Goal: Task Accomplishment & Management: Complete application form

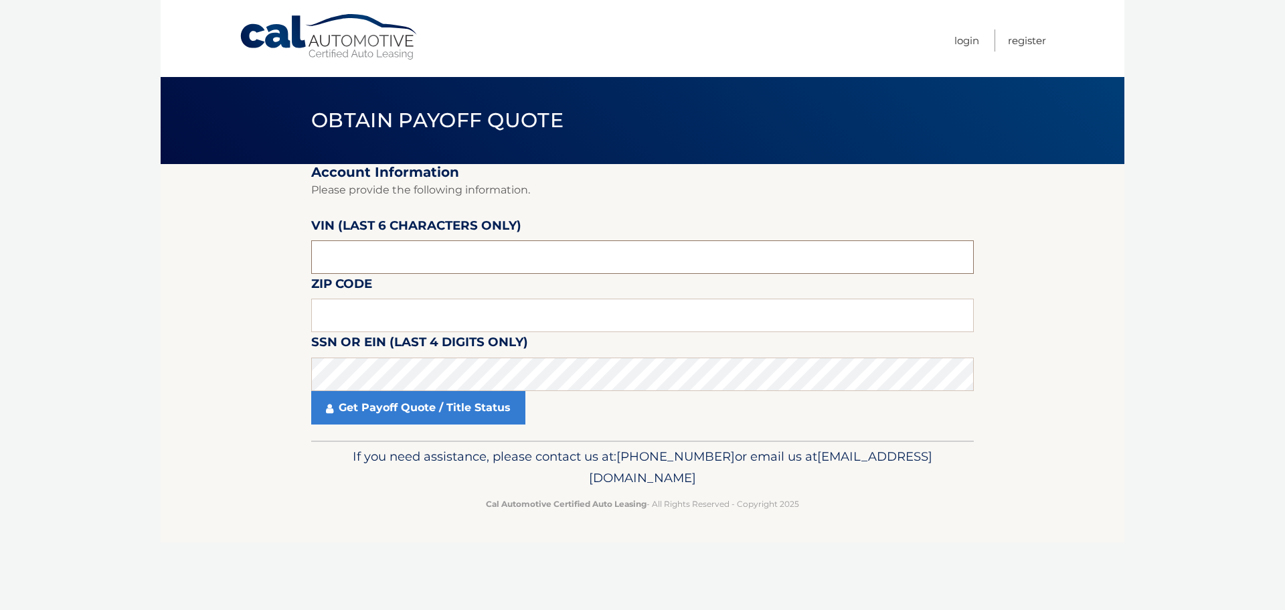
click at [431, 258] on input "text" at bounding box center [642, 256] width 663 height 33
click at [530, 261] on input "text" at bounding box center [642, 256] width 663 height 33
type input "564023"
click at [506, 331] on input "text" at bounding box center [642, 315] width 663 height 33
type input "15237"
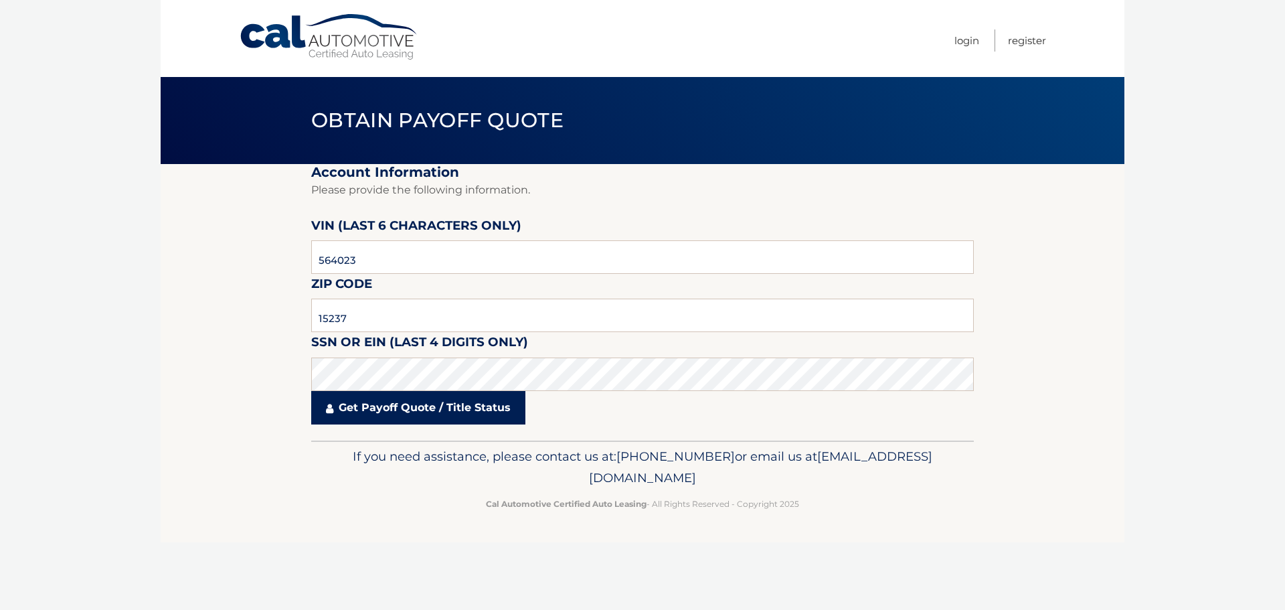
click at [395, 407] on link "Get Payoff Quote / Title Status" at bounding box center [418, 407] width 214 height 33
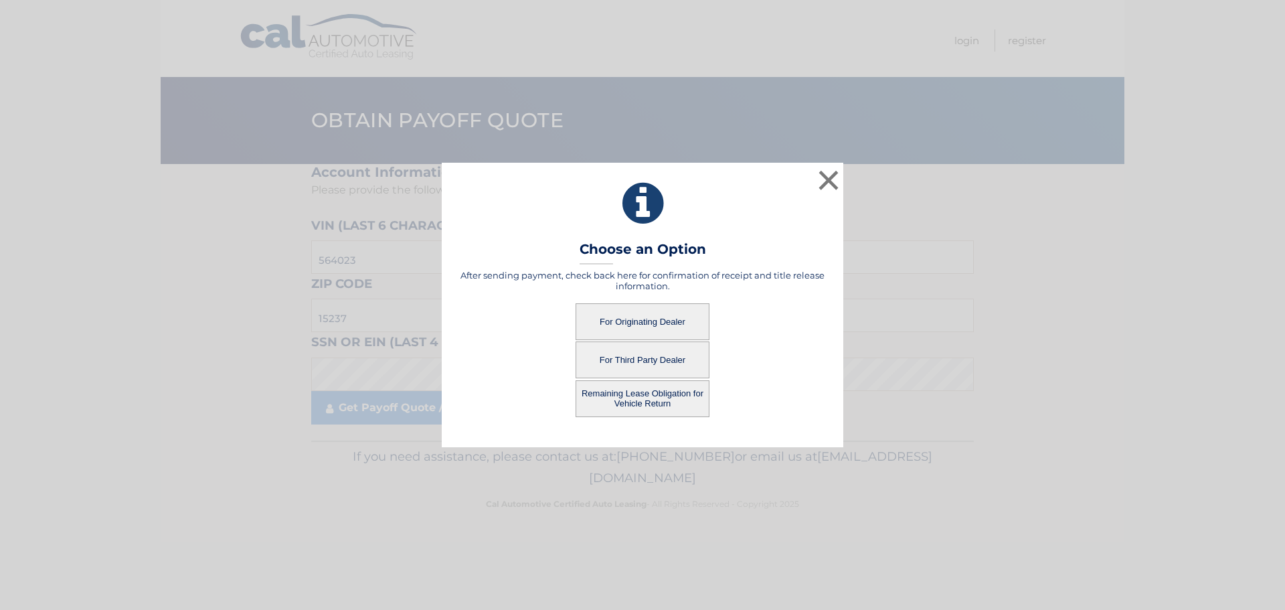
click at [611, 315] on button "For Originating Dealer" at bounding box center [643, 321] width 134 height 37
click at [624, 392] on button "Remaining Lease Obligation for Vehicle Return" at bounding box center [643, 398] width 134 height 37
click at [640, 400] on button "Remaining Lease Obligation for Vehicle Return" at bounding box center [643, 398] width 134 height 37
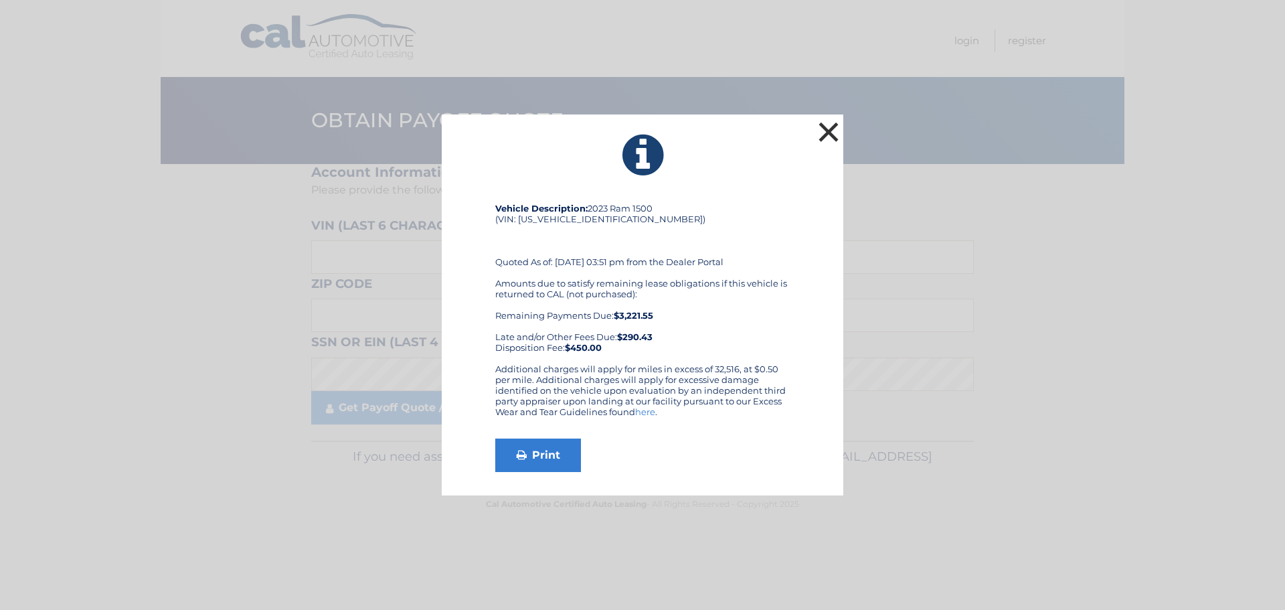
click at [822, 130] on button "×" at bounding box center [828, 131] width 27 height 27
